Goal: Task Accomplishment & Management: Manage account settings

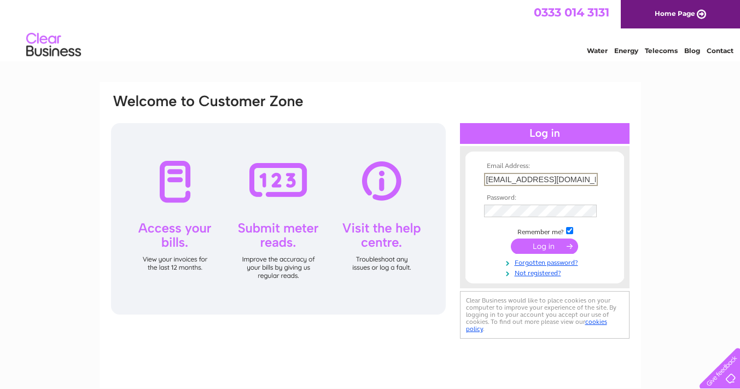
type input "kirkettlefarm@hotmail.co.uk"
click at [525, 238] on input "submit" at bounding box center [544, 245] width 67 height 15
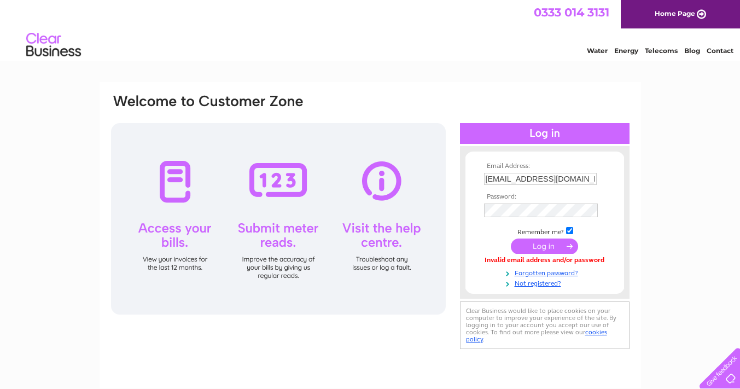
click at [539, 244] on input "submit" at bounding box center [544, 245] width 67 height 15
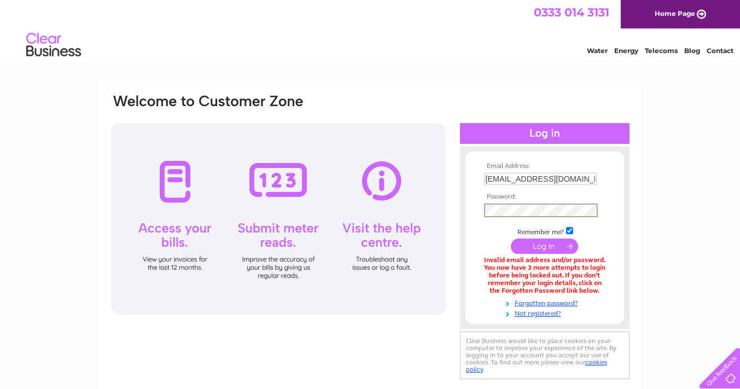
click at [523, 244] on input "submit" at bounding box center [544, 245] width 67 height 15
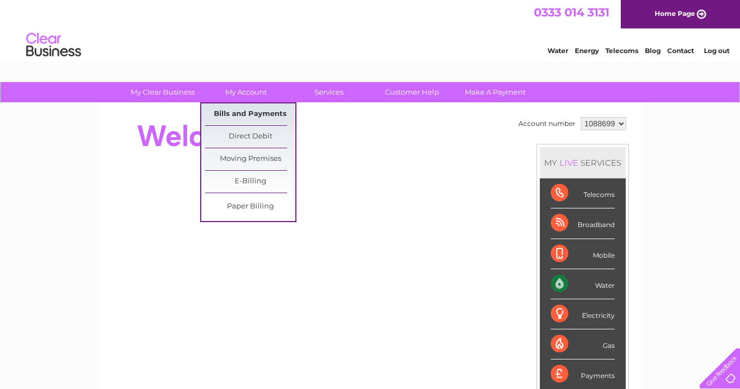
click at [265, 116] on link "Bills and Payments" at bounding box center [250, 114] width 90 height 22
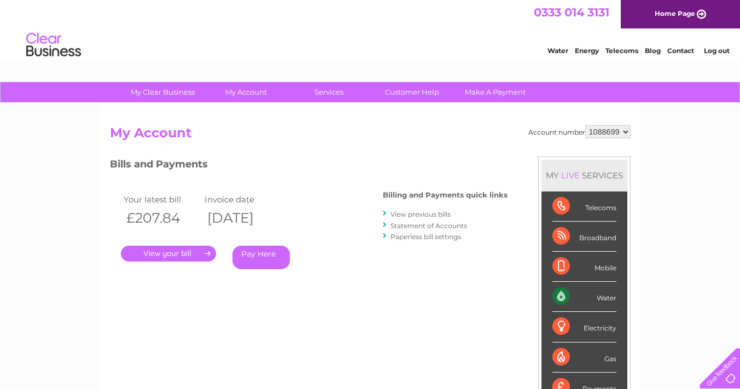
click at [196, 253] on link "." at bounding box center [168, 254] width 95 height 16
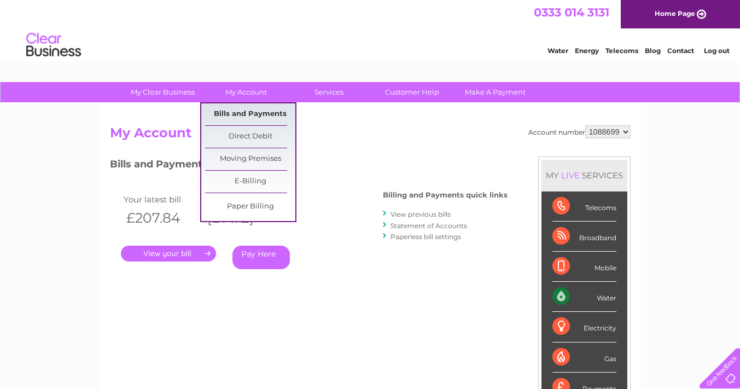
click at [236, 108] on link "Bills and Payments" at bounding box center [250, 114] width 90 height 22
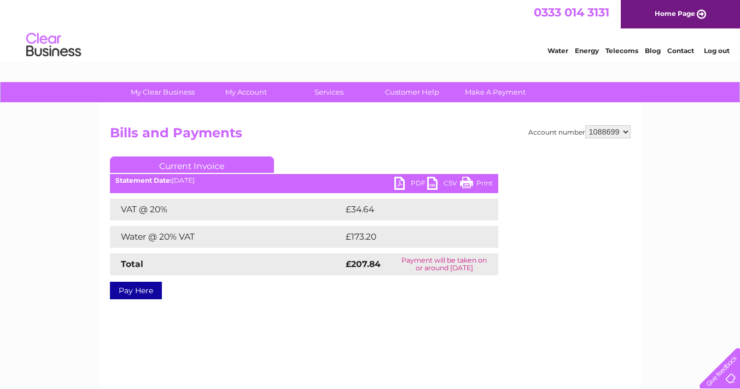
click at [463, 178] on link "Print" at bounding box center [476, 185] width 33 height 16
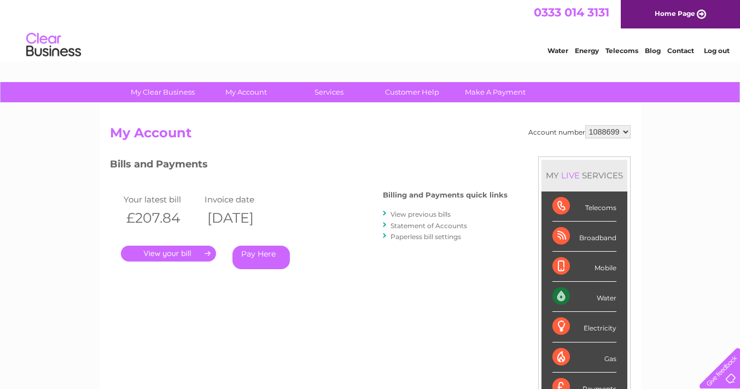
click at [385, 215] on div at bounding box center [385, 213] width 5 height 10
click at [392, 214] on link "View previous bills" at bounding box center [420, 214] width 60 height 8
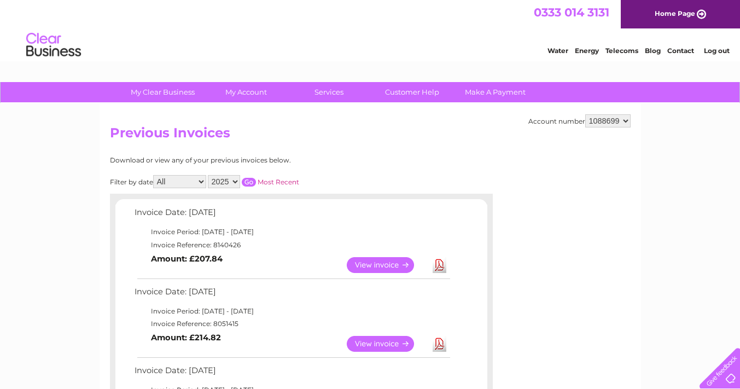
click at [374, 336] on link "View" at bounding box center [387, 344] width 80 height 16
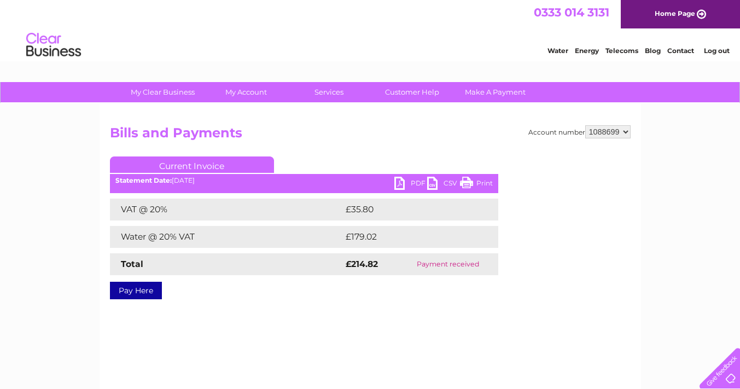
click at [403, 184] on link "PDF" at bounding box center [410, 185] width 33 height 16
click at [715, 49] on link "Log out" at bounding box center [717, 50] width 26 height 8
